Goal: Task Accomplishment & Management: Manage account settings

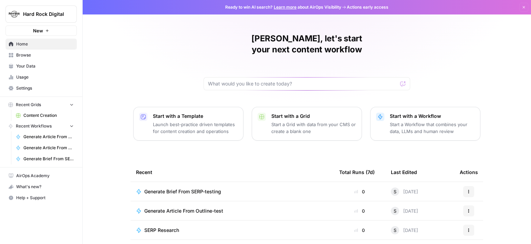
click at [27, 87] on span "Settings" at bounding box center [45, 88] width 58 height 6
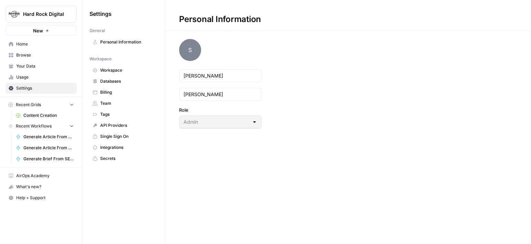
click at [123, 104] on span "Team" at bounding box center [127, 103] width 55 height 6
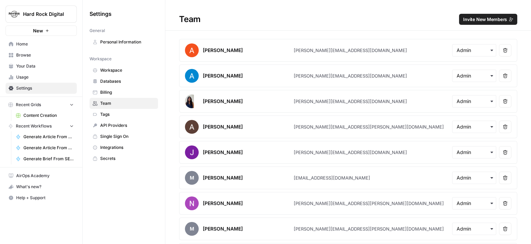
click at [459, 19] on button "Invite New Members" at bounding box center [488, 19] width 58 height 11
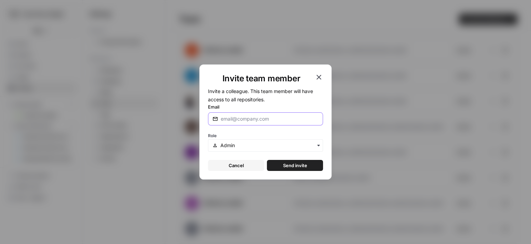
click at [229, 117] on input "Email" at bounding box center [270, 118] width 98 height 7
type input "[PERSON_NAME][EMAIL_ADDRESS][PERSON_NAME][DOMAIN_NAME]"
click at [246, 150] on div "button" at bounding box center [265, 145] width 115 height 12
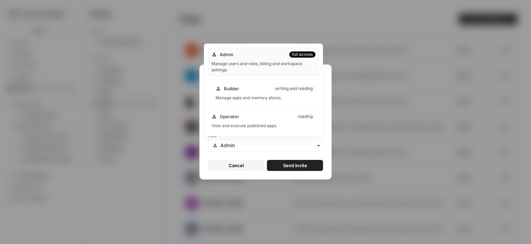
click at [282, 89] on div "writing and reading" at bounding box center [294, 88] width 43 height 6
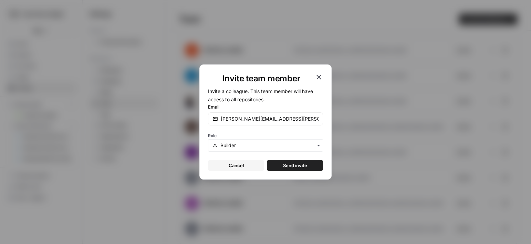
click at [300, 165] on span "Send invite" at bounding box center [295, 165] width 24 height 7
